Goal: Check status: Check status

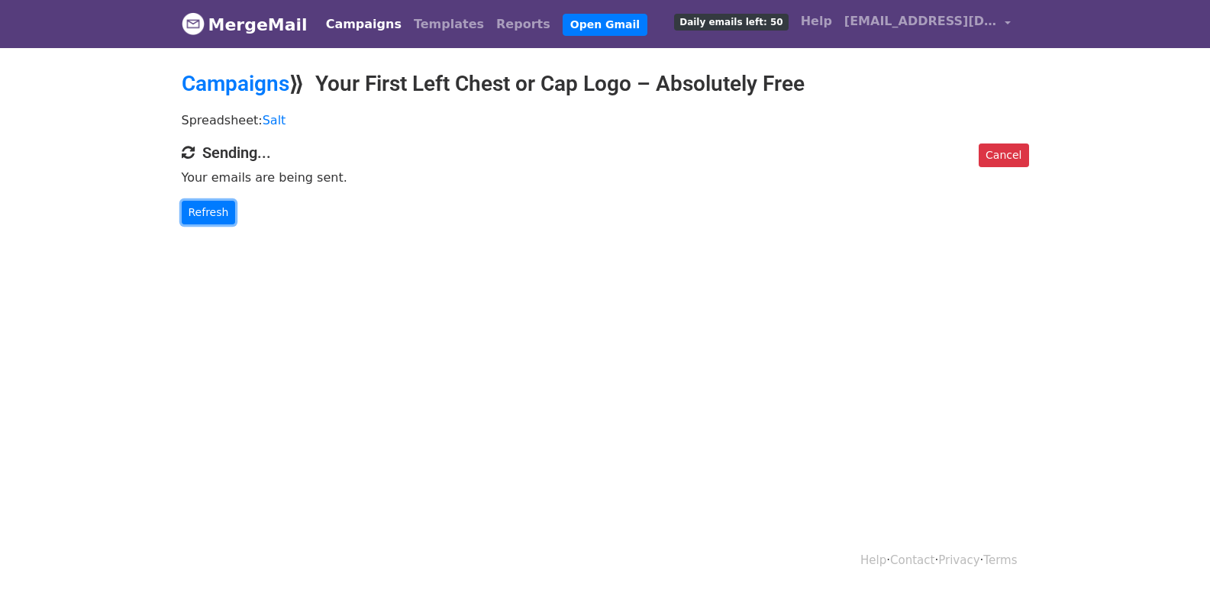
click at [209, 209] on link "Refresh" at bounding box center [209, 213] width 54 height 24
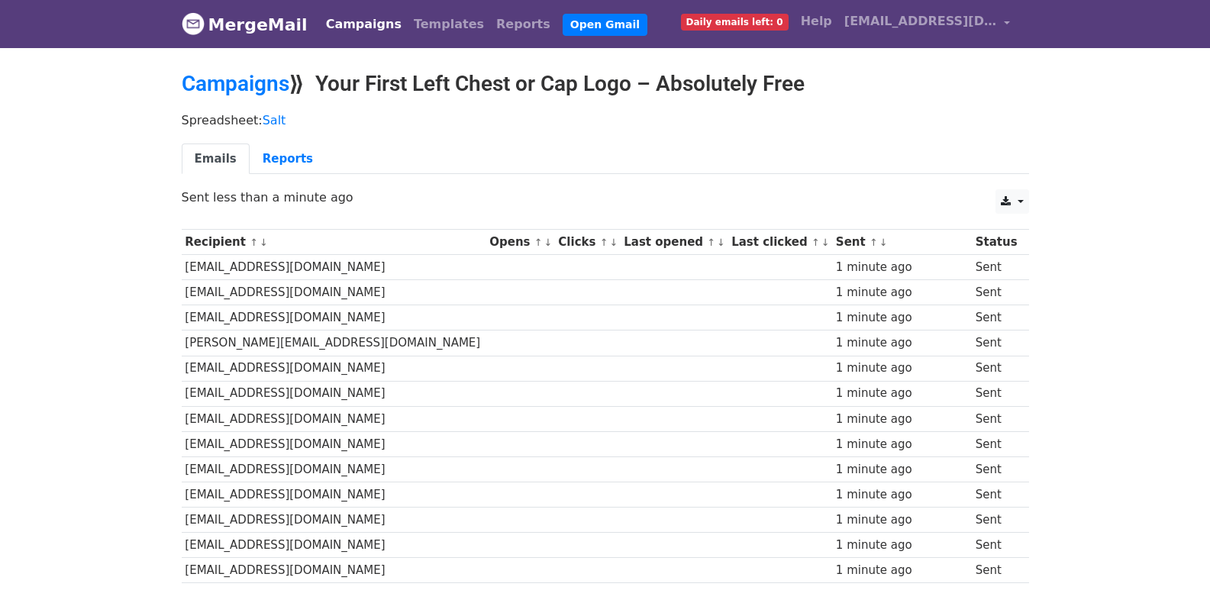
scroll to position [1062, 0]
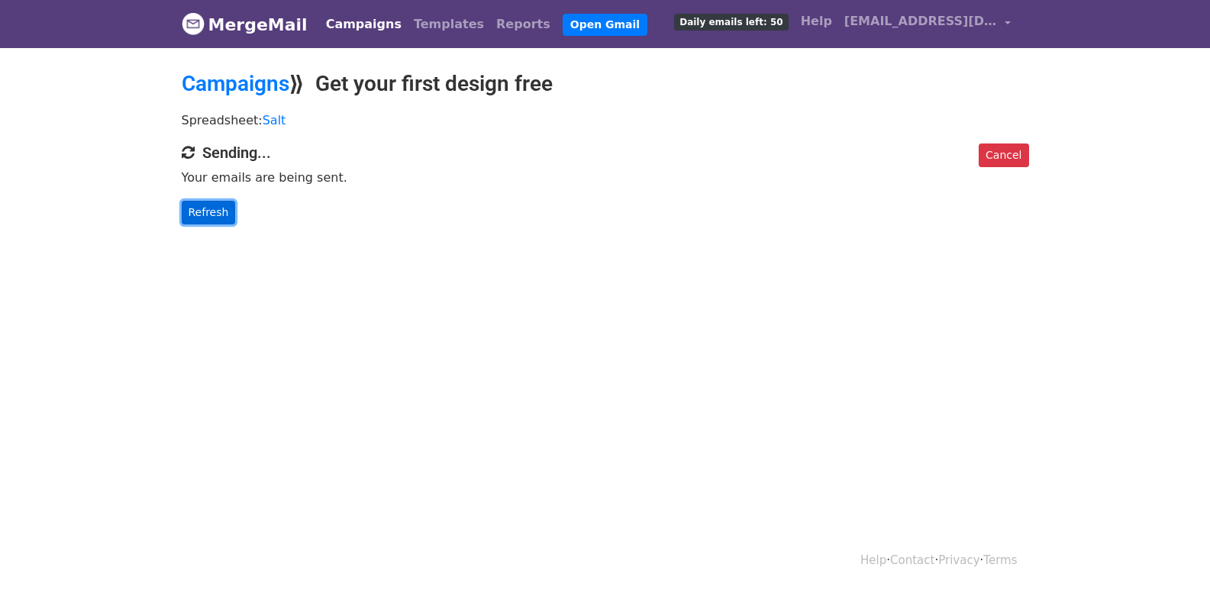
click at [208, 213] on link "Refresh" at bounding box center [209, 213] width 54 height 24
click at [199, 211] on link "Refresh" at bounding box center [209, 213] width 54 height 24
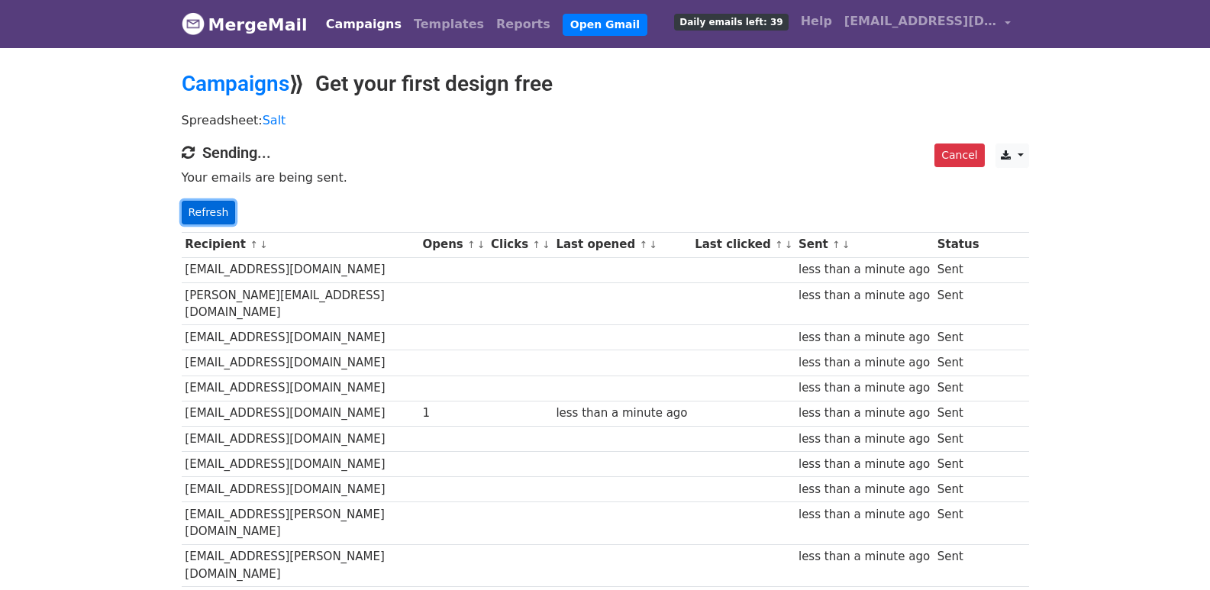
click at [214, 217] on link "Refresh" at bounding box center [209, 213] width 54 height 24
